Goal: Task Accomplishment & Management: Use online tool/utility

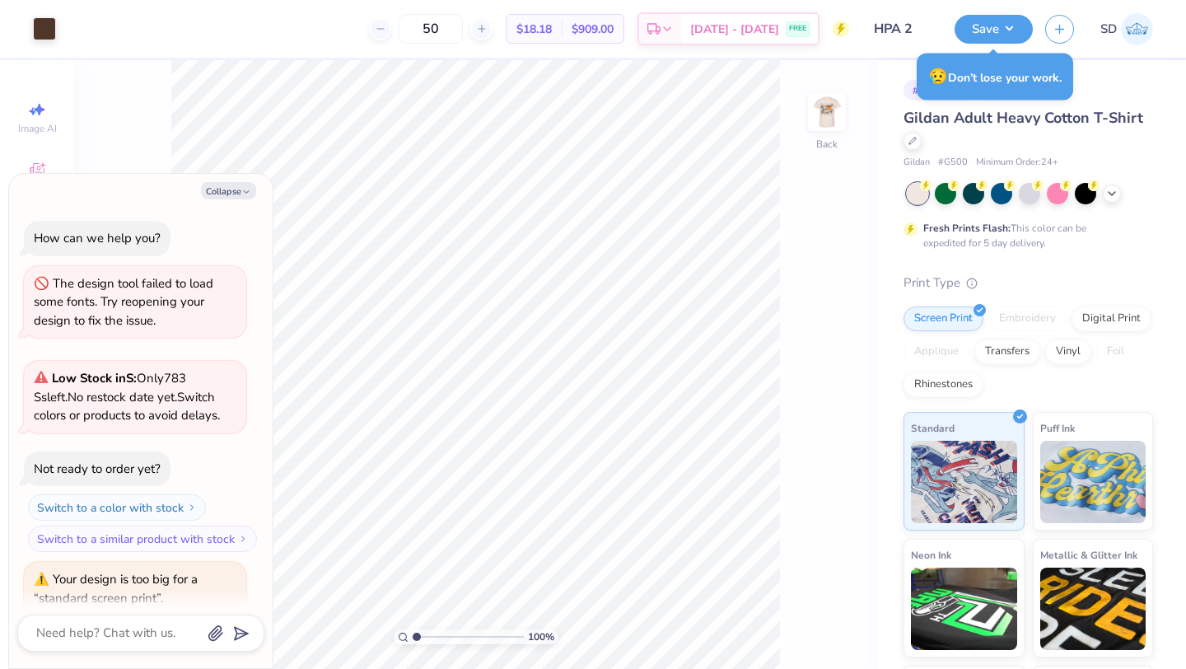
scroll to position [1278, 0]
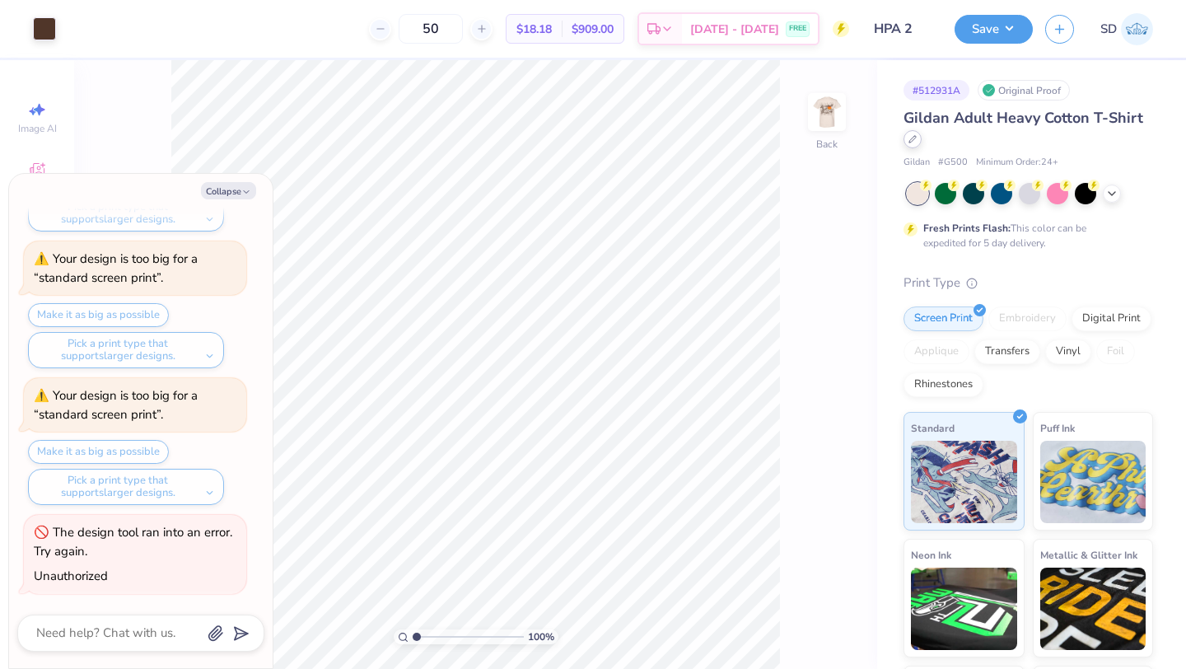
click at [913, 137] on icon at bounding box center [913, 139] width 7 height 7
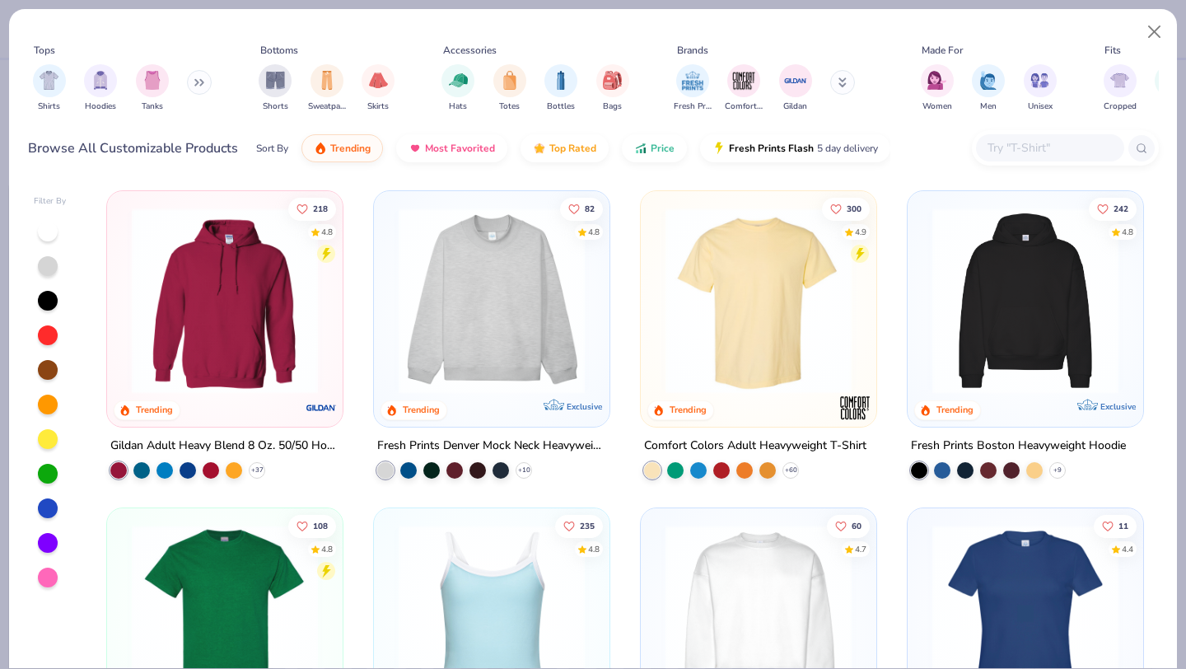
click at [722, 322] on img at bounding box center [758, 301] width 203 height 186
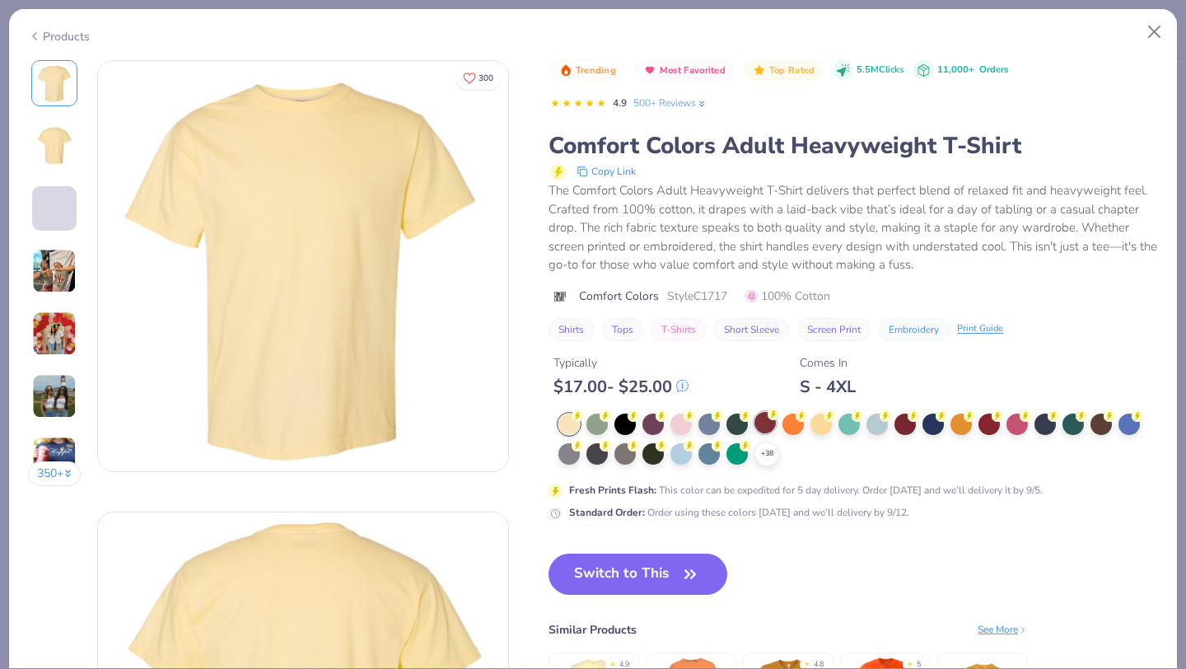
click at [583, 416] on circle at bounding box center [578, 416] width 12 height 12
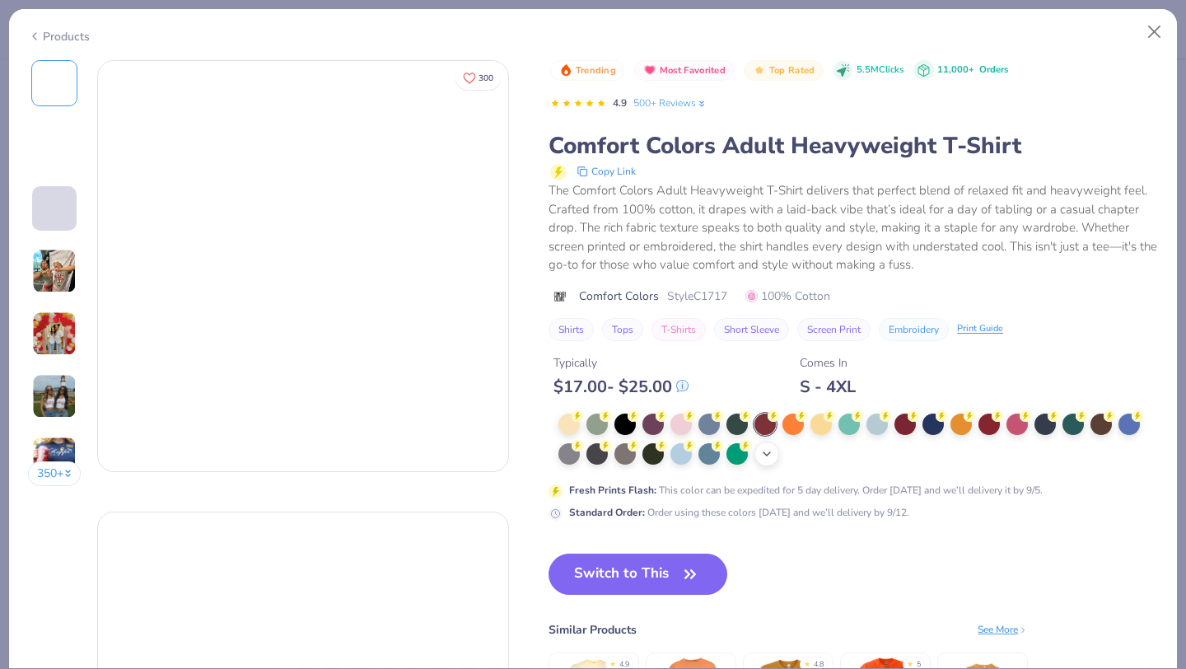
click at [765, 458] on icon at bounding box center [766, 453] width 13 height 13
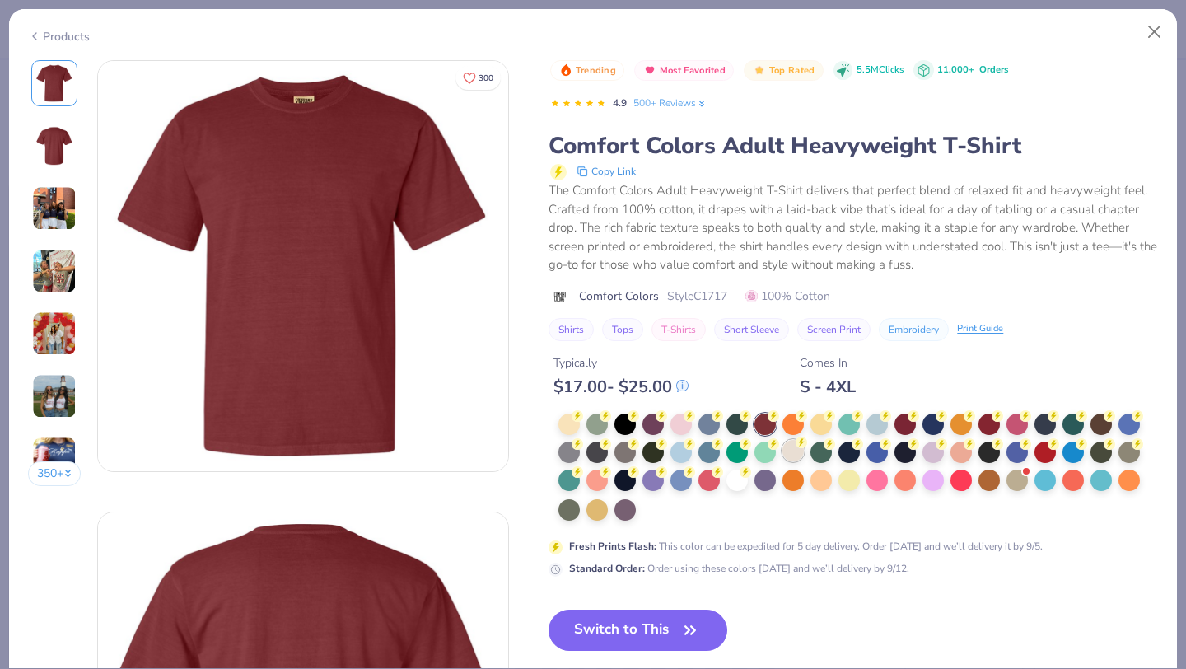
click at [798, 452] on div at bounding box center [793, 450] width 21 height 21
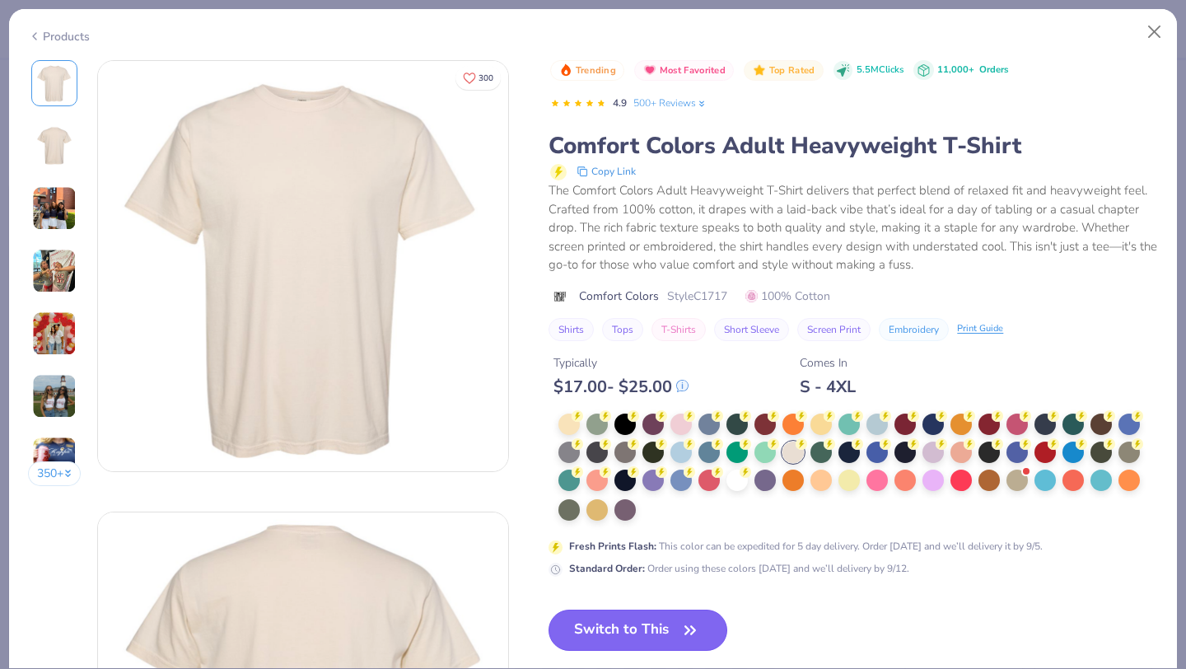
click at [690, 631] on icon "button" at bounding box center [690, 629] width 10 height 7
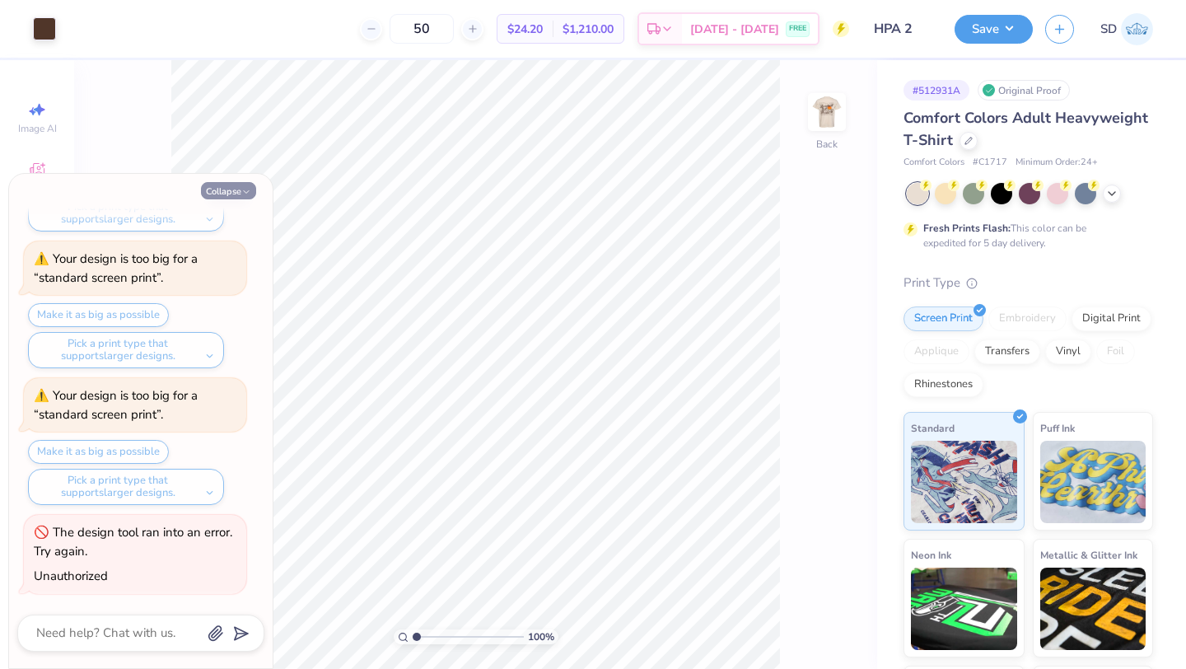
click at [241, 189] on button "Collapse" at bounding box center [228, 190] width 55 height 17
type textarea "x"
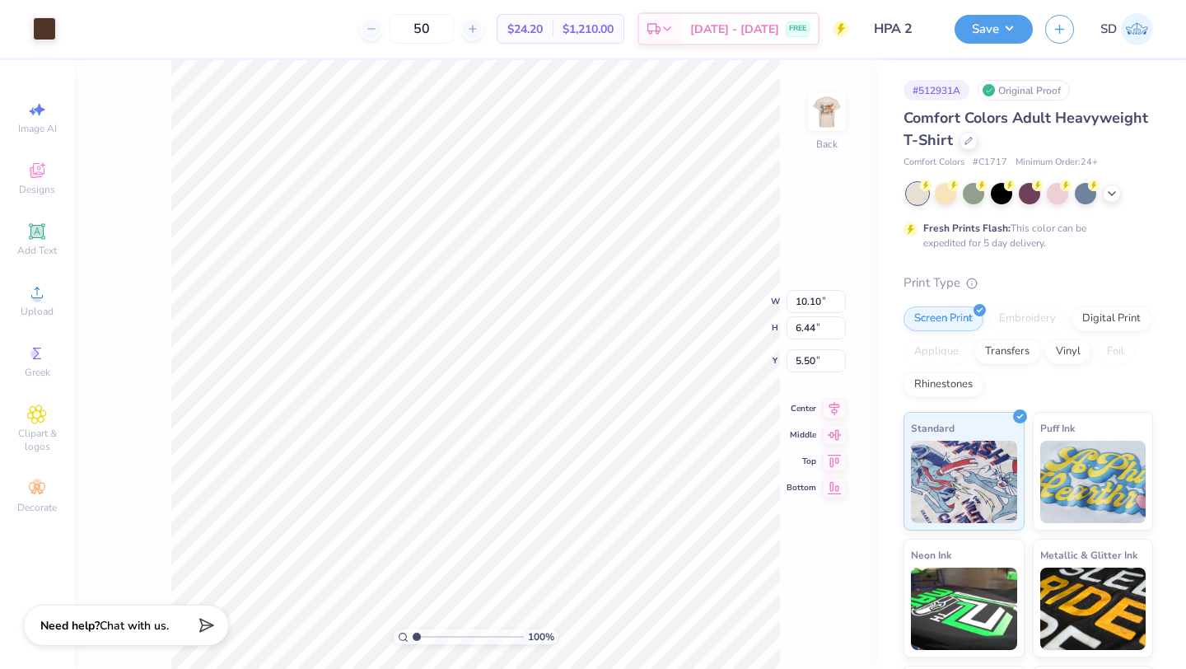
type input "8.57"
type input "5.46"
type input "5.49"
type input "3.00"
click at [827, 122] on img at bounding box center [827, 112] width 66 height 66
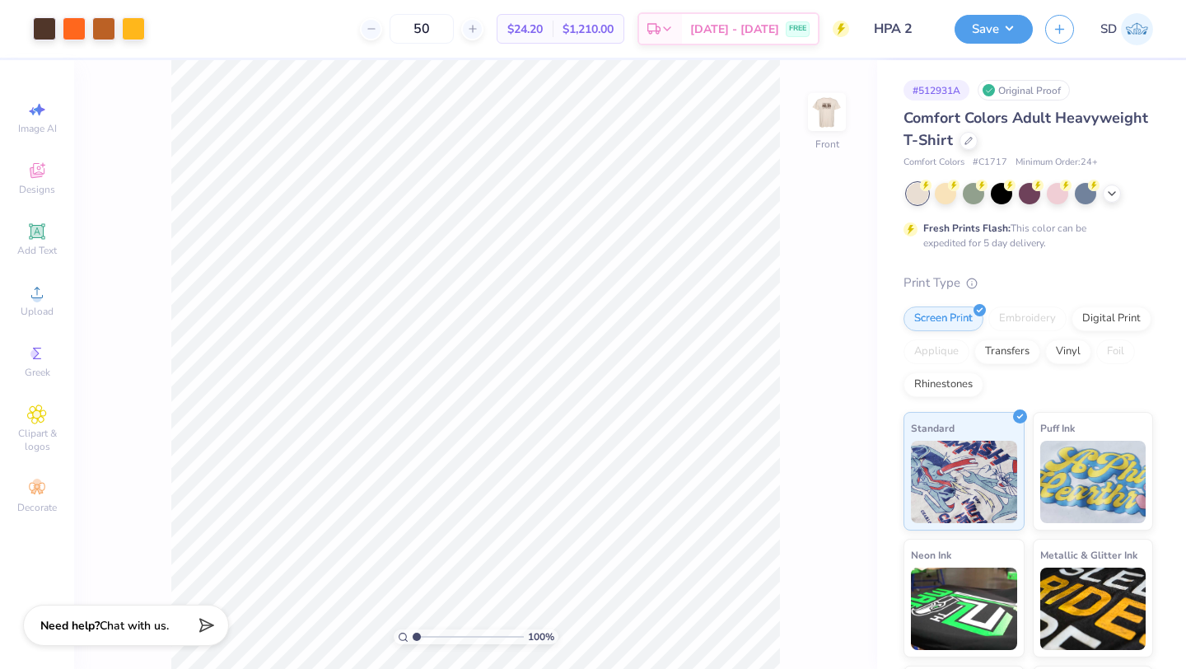
click at [827, 122] on img at bounding box center [827, 112] width 33 height 33
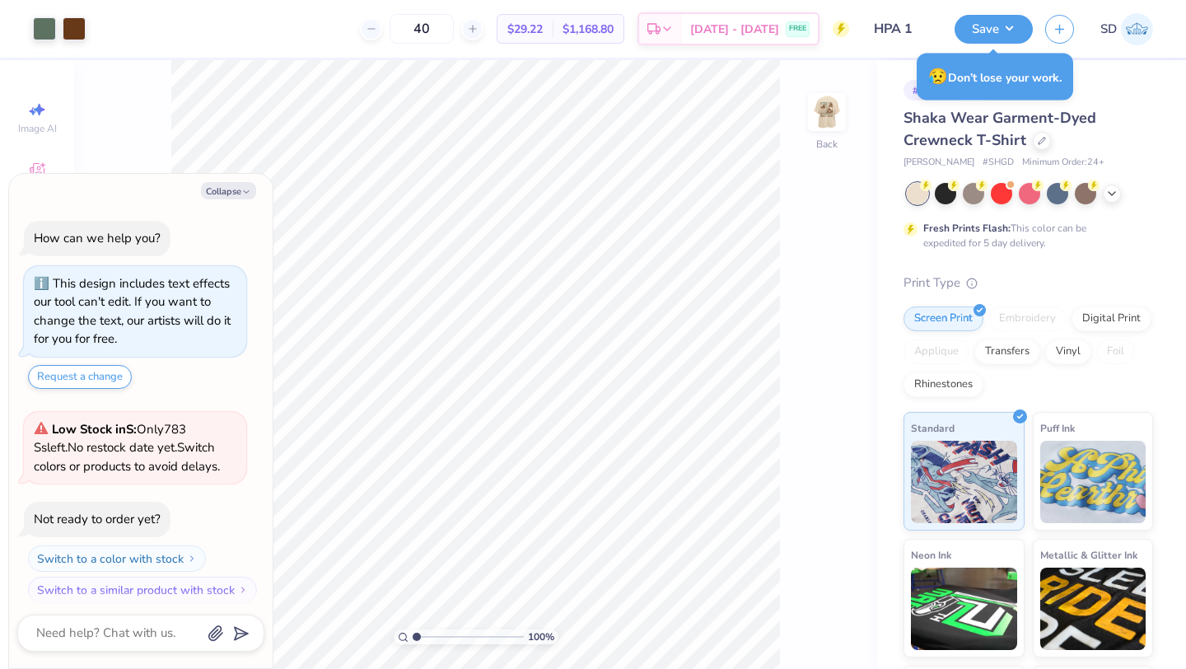
scroll to position [919, 0]
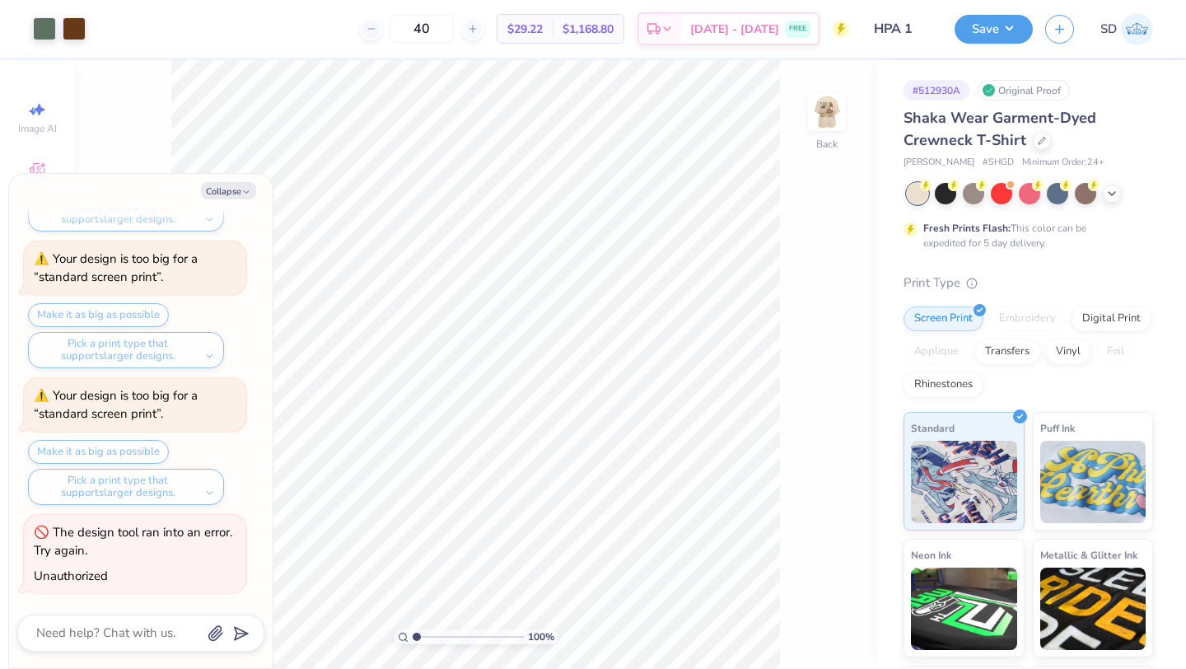
type textarea "x"
